Goal: Task Accomplishment & Management: Manage account settings

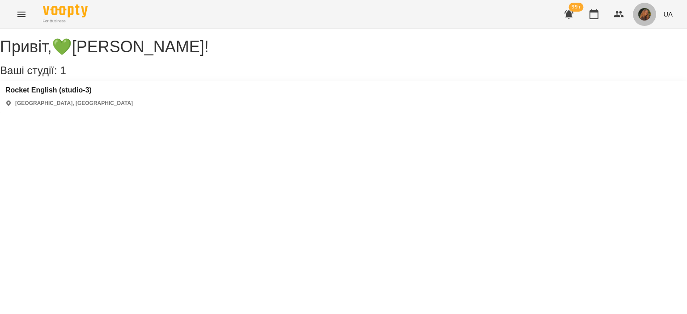
click at [651, 19] on button "button" at bounding box center [644, 14] width 23 height 23
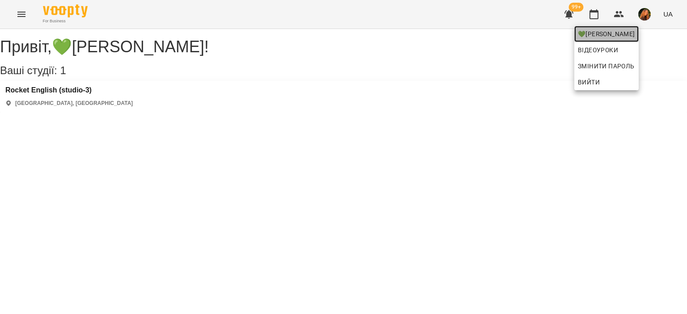
click at [635, 36] on span "💚[PERSON_NAME]" at bounding box center [606, 34] width 57 height 11
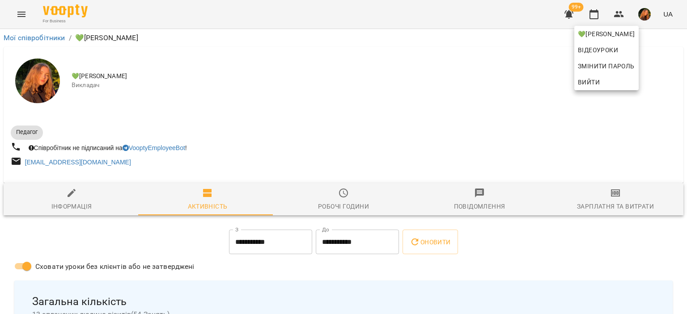
click at [651, 151] on div at bounding box center [343, 157] width 687 height 314
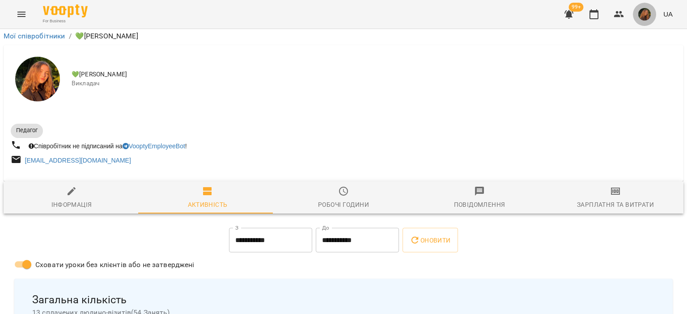
scroll to position [1692, 0]
drag, startPoint x: 192, startPoint y: 172, endPoint x: 16, endPoint y: 177, distance: 175.8
copy link "[DATE] 18:30 Безкоштовний пробний урок"
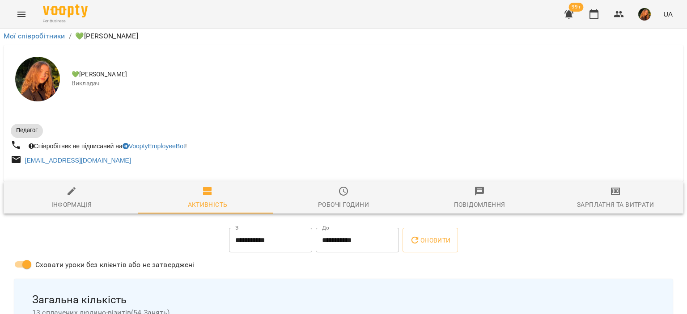
scroll to position [1779, 0]
drag, startPoint x: 187, startPoint y: 171, endPoint x: 16, endPoint y: 174, distance: 170.8
copy link "[DATE] 18:00 Безкоштовний пробний урок"
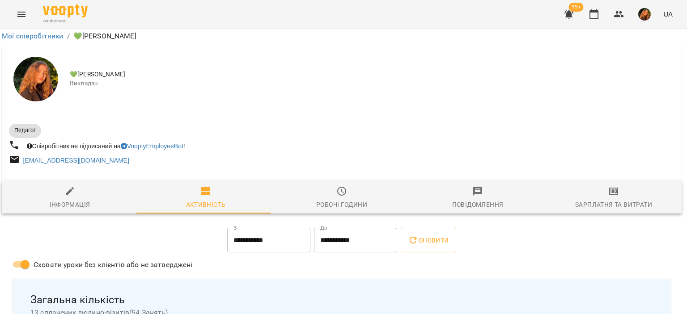
scroll to position [1122, 2]
